Goal: Check status

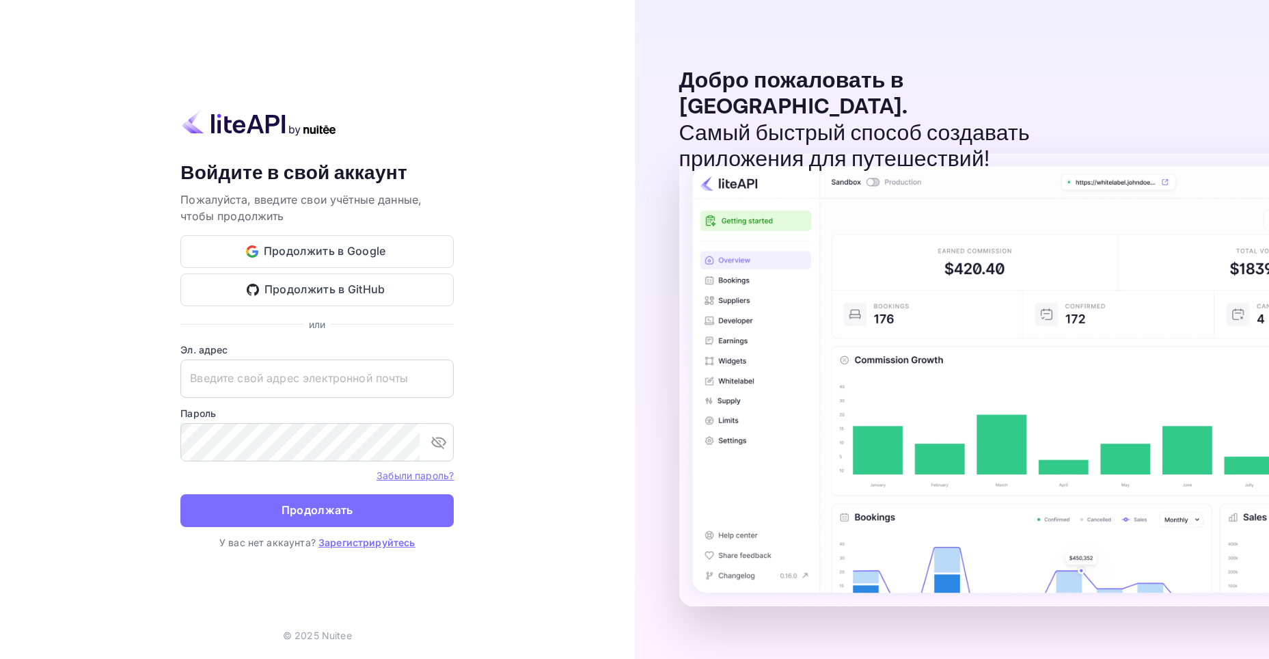
type input "[EMAIL_ADDRESS][DOMAIN_NAME]"
click at [288, 528] on form "Эл. адрес [EMAIL_ADDRESS][DOMAIN_NAME] ​ Пароль ​ Забыли пароль? Продолжать" at bounding box center [316, 438] width 273 height 193
click at [292, 520] on button "Продолжать" at bounding box center [316, 510] width 273 height 33
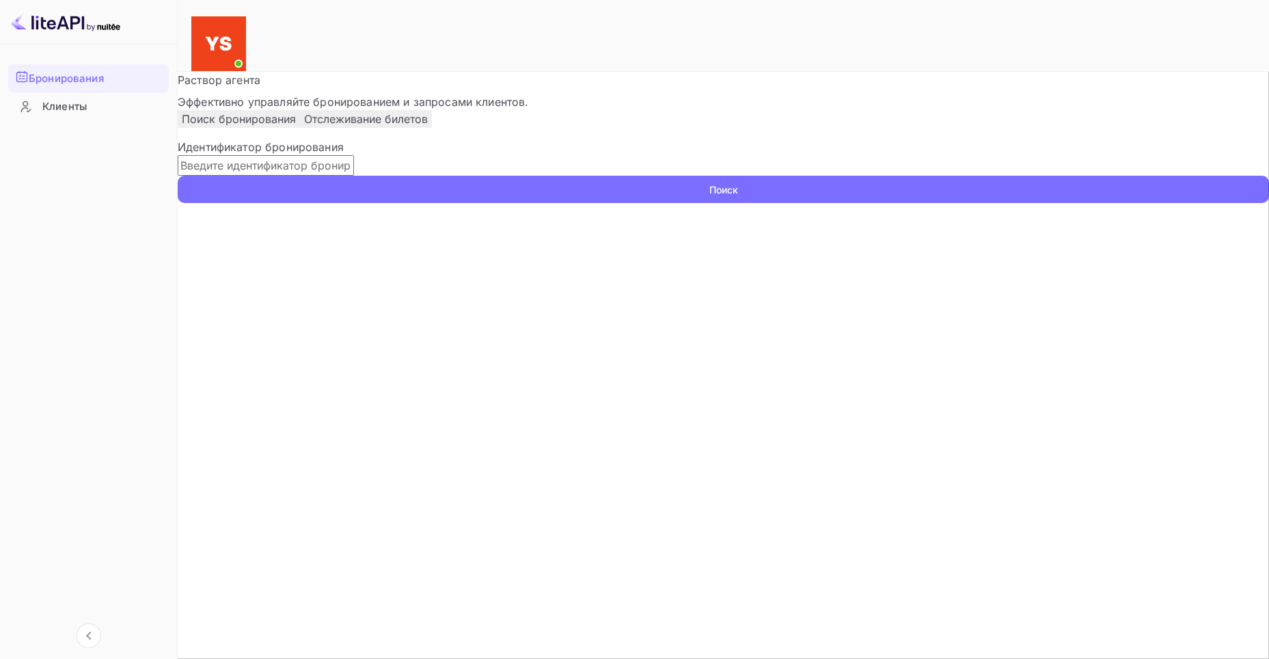
click at [354, 176] on input "text" at bounding box center [266, 165] width 176 height 21
paste input "9762776"
type input "9762776"
click at [738, 197] on ya-tr-span "Поиск" at bounding box center [723, 189] width 29 height 14
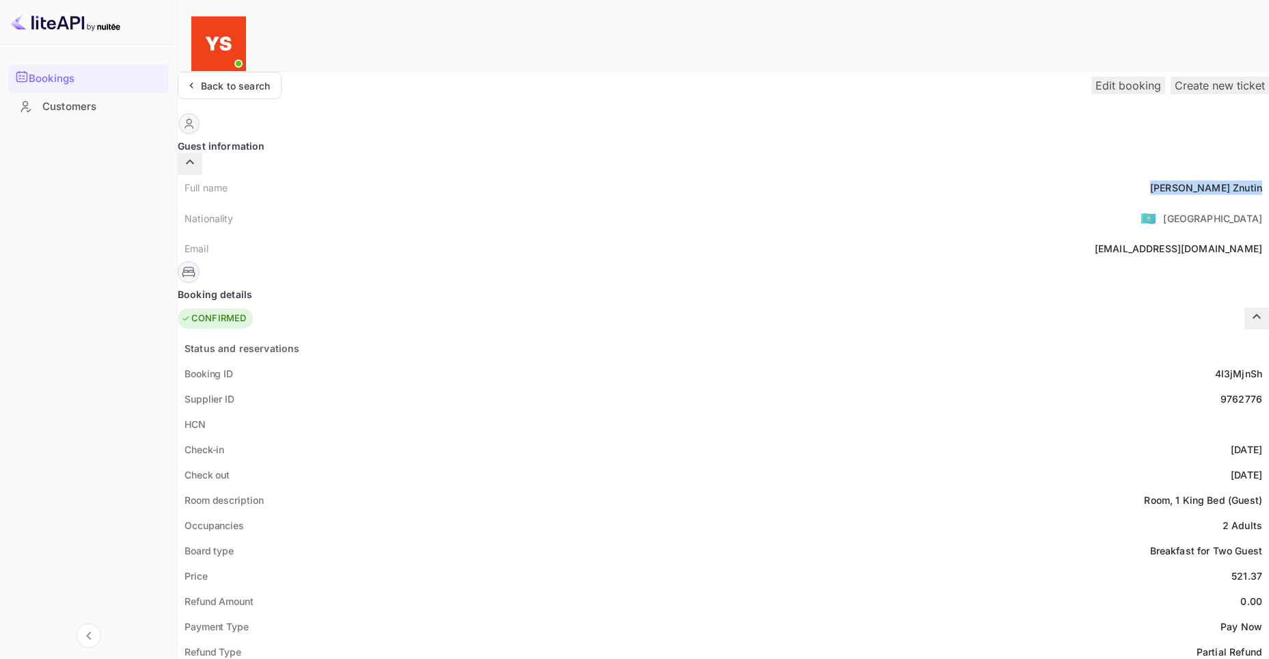
drag, startPoint x: 640, startPoint y: 161, endPoint x: 705, endPoint y: 161, distance: 64.2
click at [705, 175] on div "Full name [PERSON_NAME]" at bounding box center [723, 187] width 1091 height 25
copy div "[PERSON_NAME]"
click at [708, 563] on div "Price 521.37" at bounding box center [723, 575] width 1091 height 25
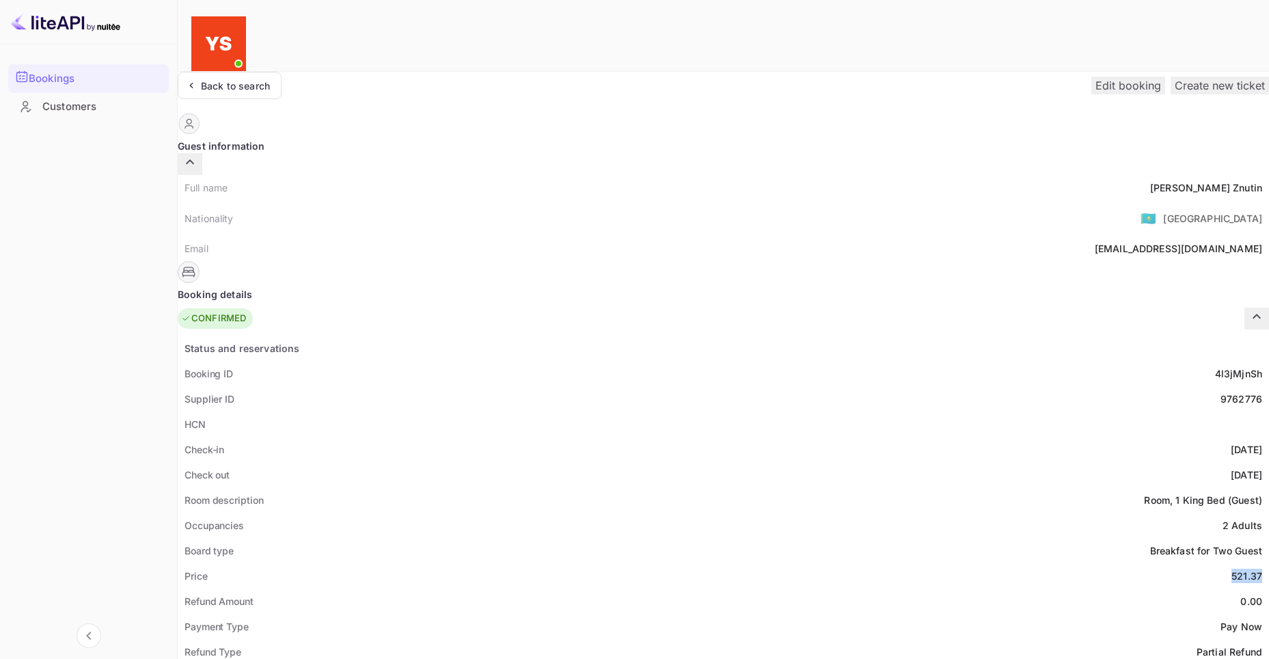
copy div "521.37"
